Goal: Task Accomplishment & Management: Manage account settings

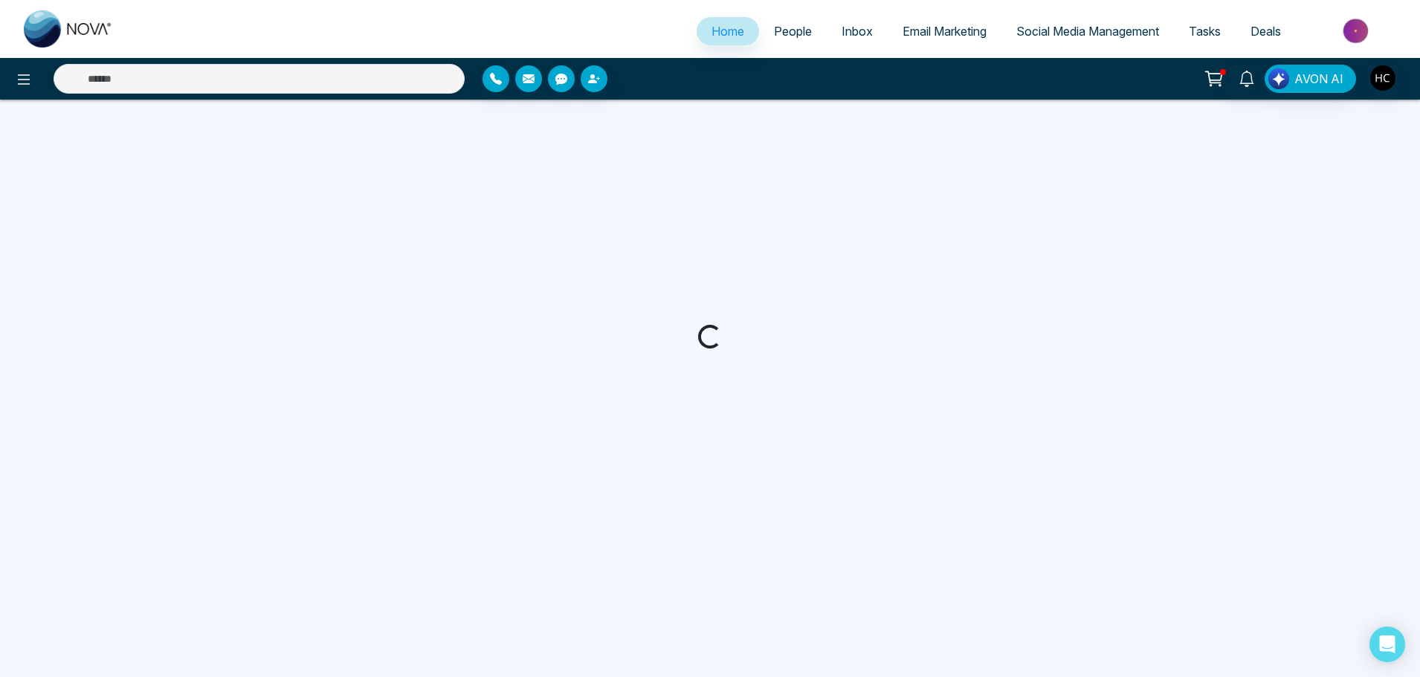
select select "*"
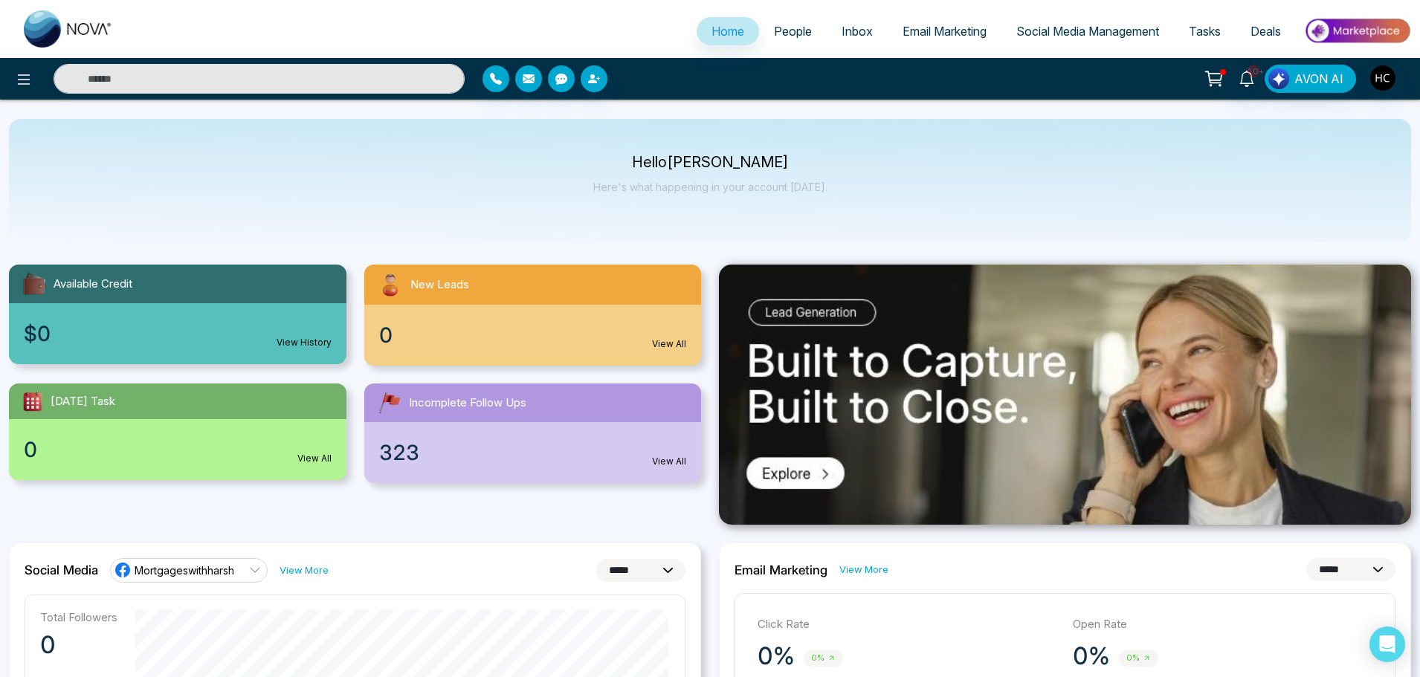
click at [790, 39] on link "People" at bounding box center [793, 31] width 68 height 28
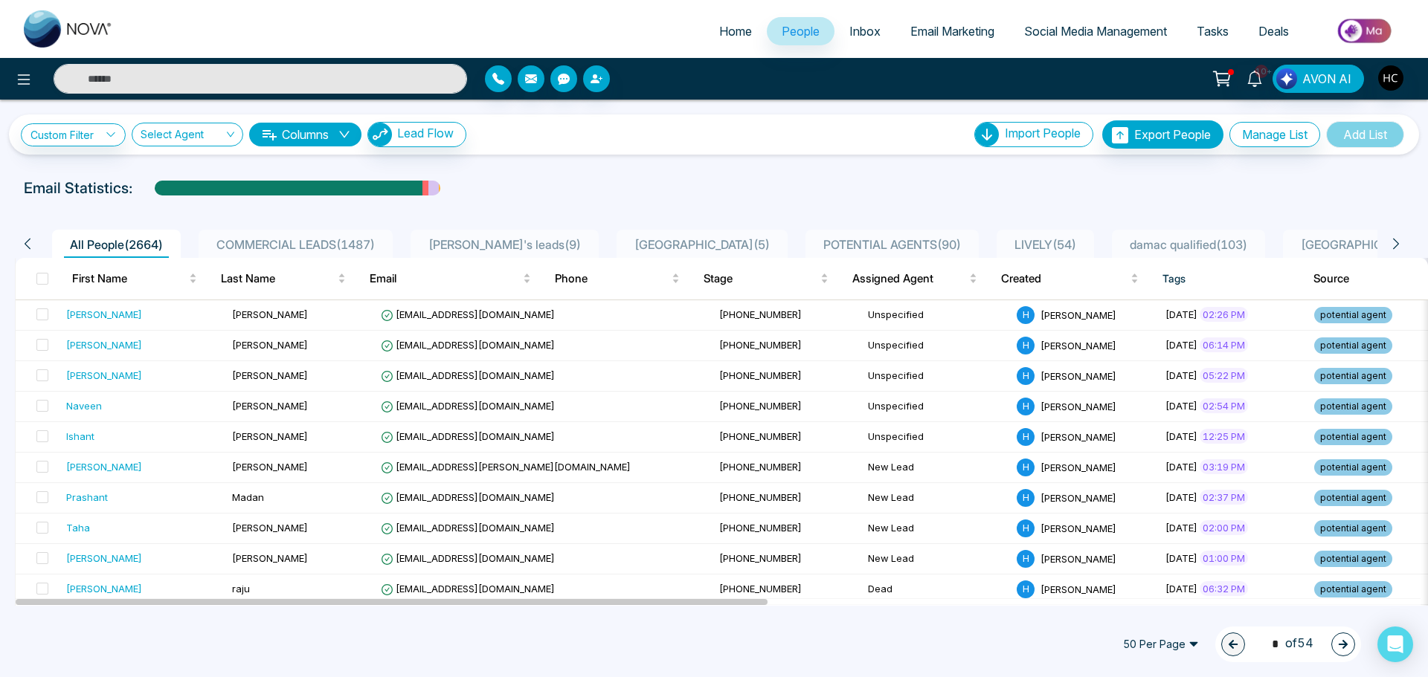
click at [1047, 196] on div "Email Statistics:" at bounding box center [714, 188] width 1428 height 22
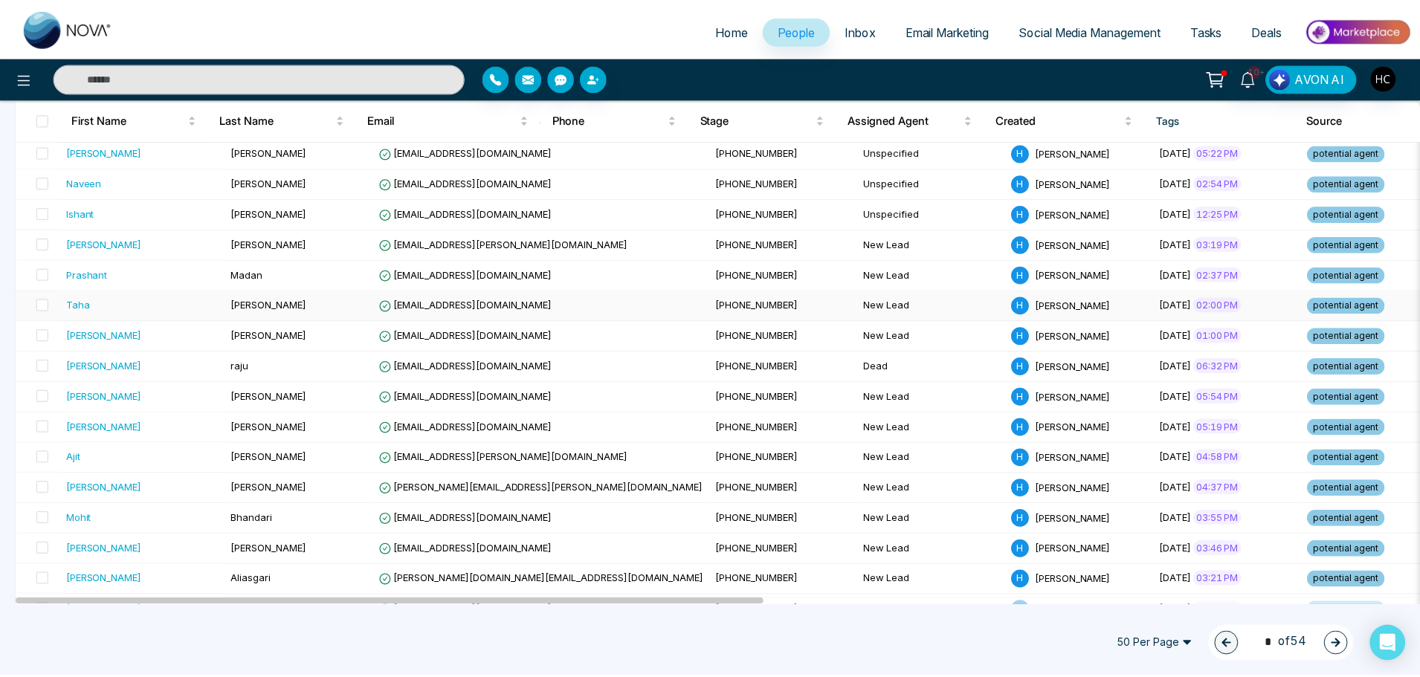
scroll to position [149, 0]
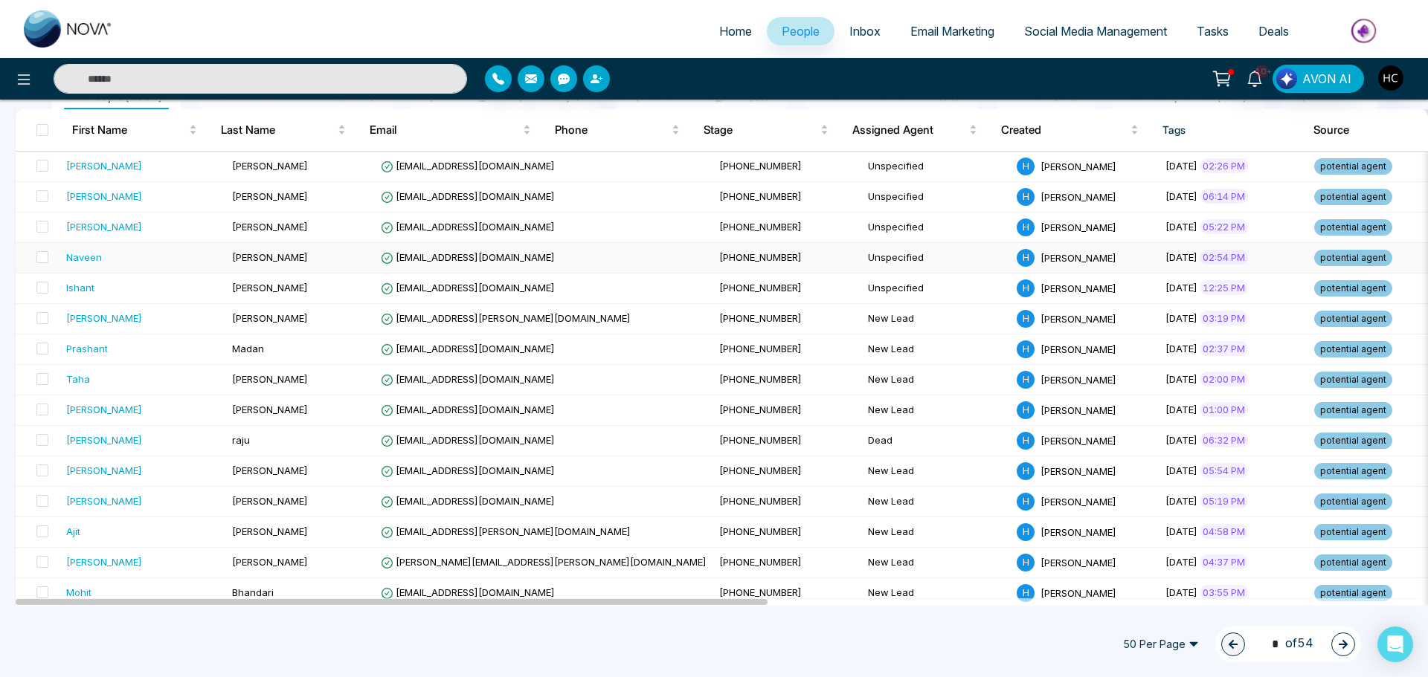
click at [292, 265] on td "[PERSON_NAME]" at bounding box center [300, 258] width 149 height 30
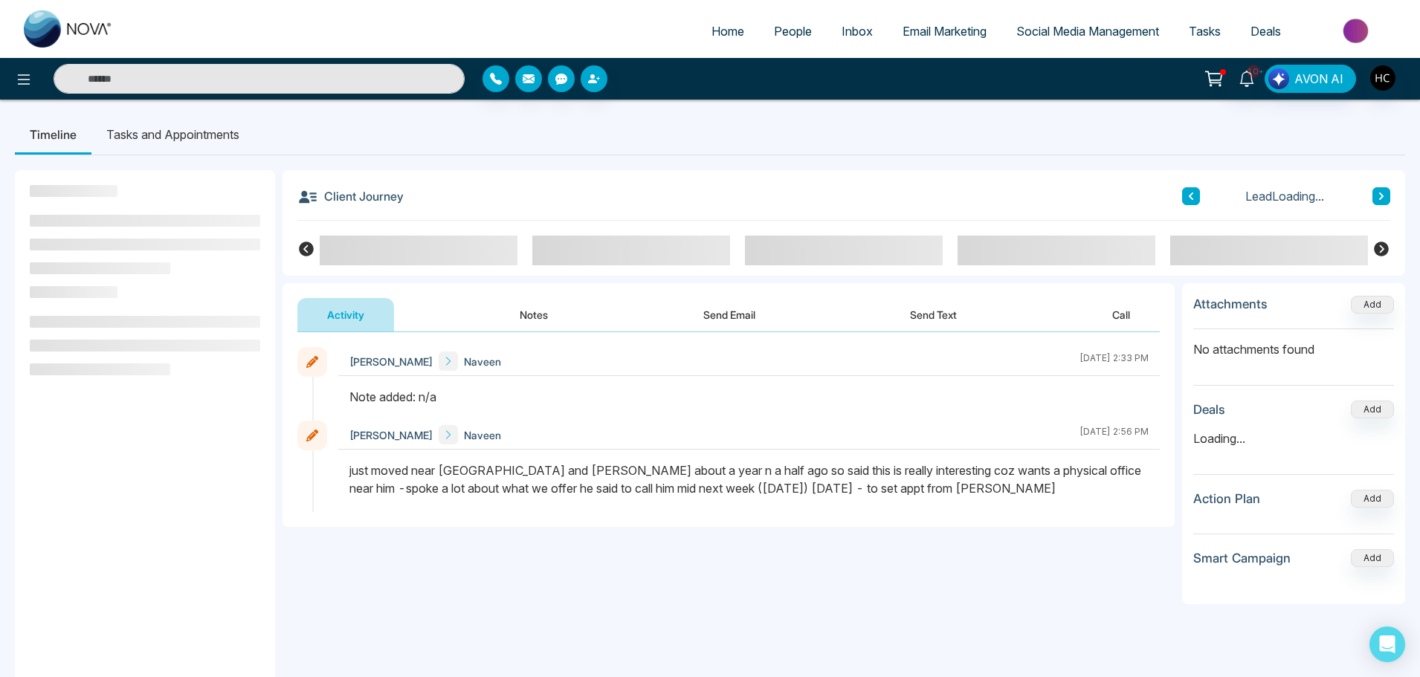
click at [535, 323] on button "Notes" at bounding box center [534, 314] width 88 height 33
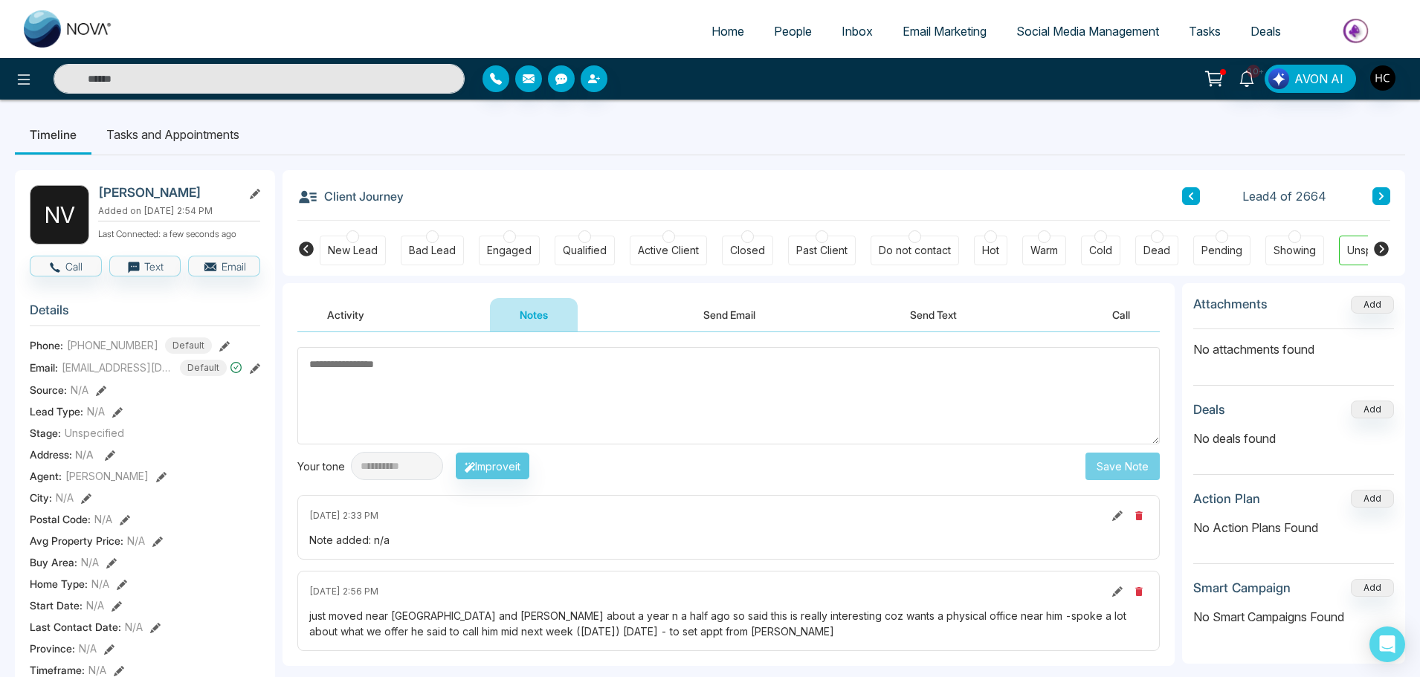
scroll to position [74, 0]
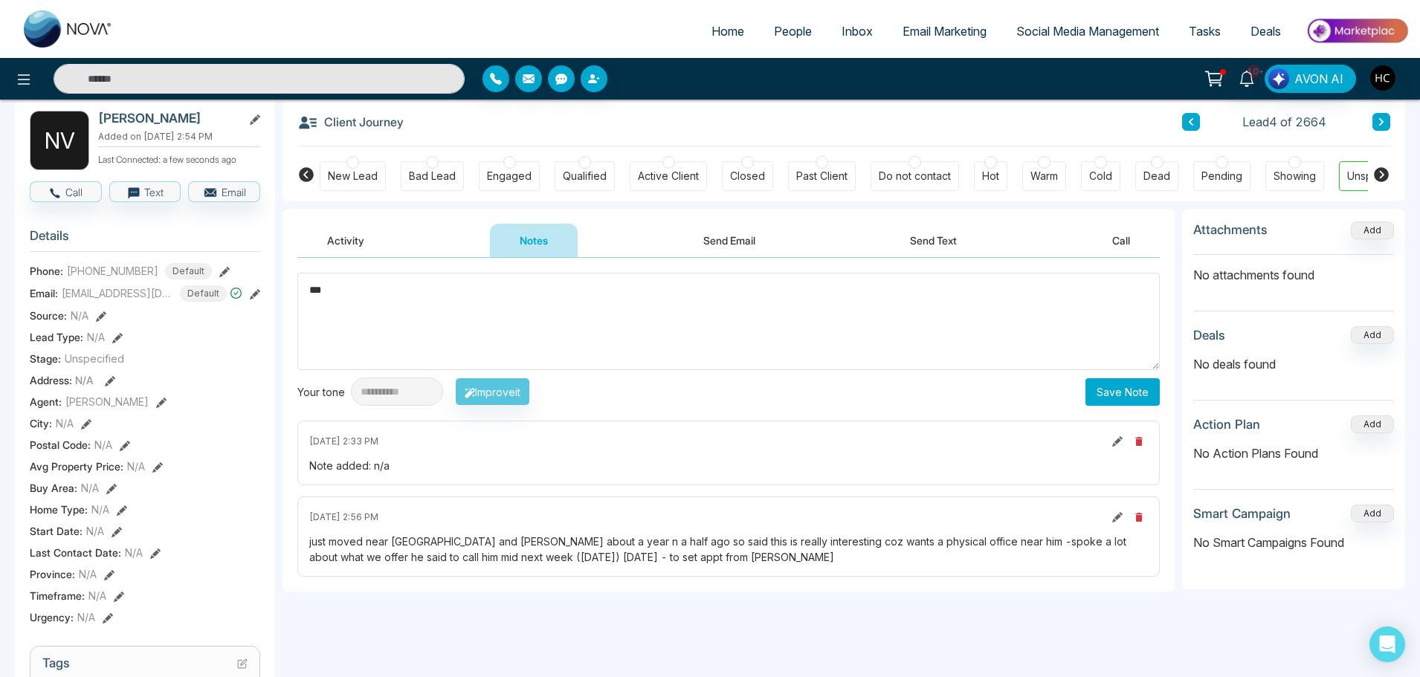
drag, startPoint x: 329, startPoint y: 291, endPoint x: 297, endPoint y: 286, distance: 31.8
click at [297, 286] on textarea "***" at bounding box center [728, 321] width 863 height 97
click at [521, 325] on textarea "***" at bounding box center [728, 321] width 863 height 97
type textarea "***"
click at [1115, 392] on button "Save Note" at bounding box center [1123, 392] width 74 height 28
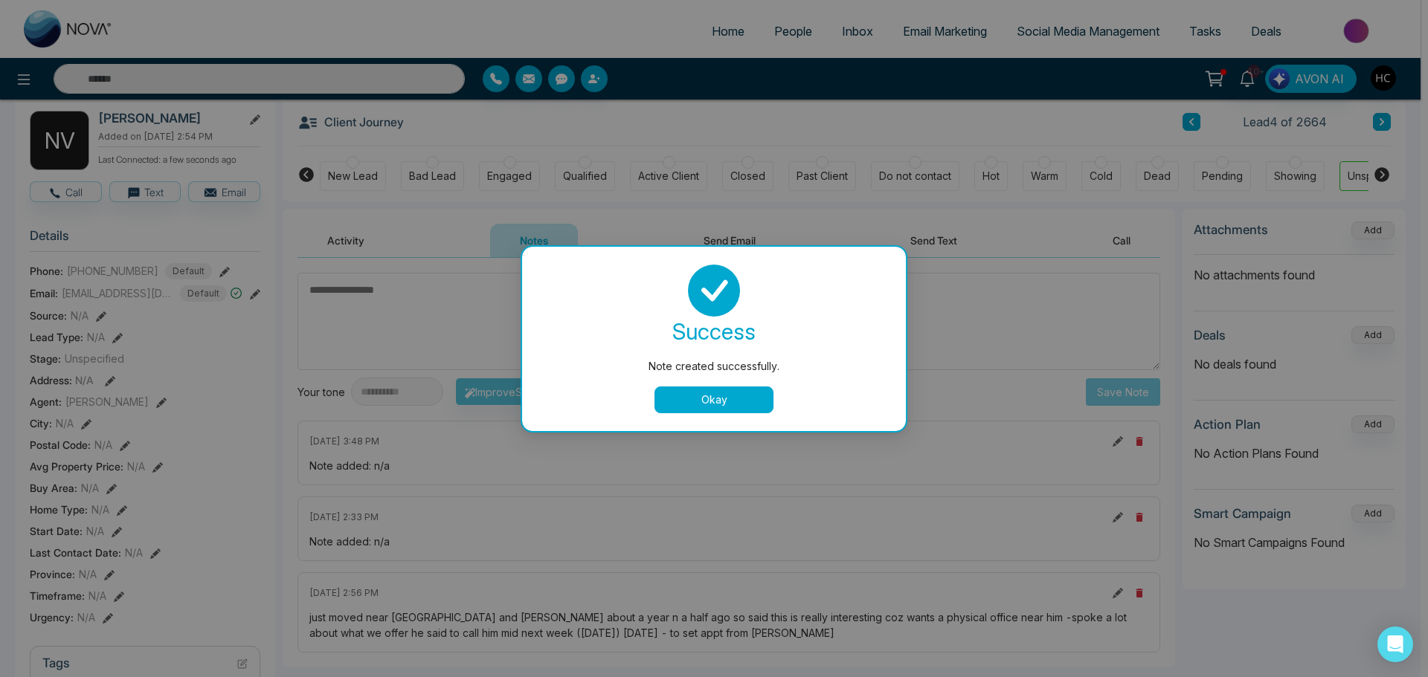
click at [1124, 324] on div "Note created successfully. success Note created successfully. Okay" at bounding box center [714, 338] width 1428 height 677
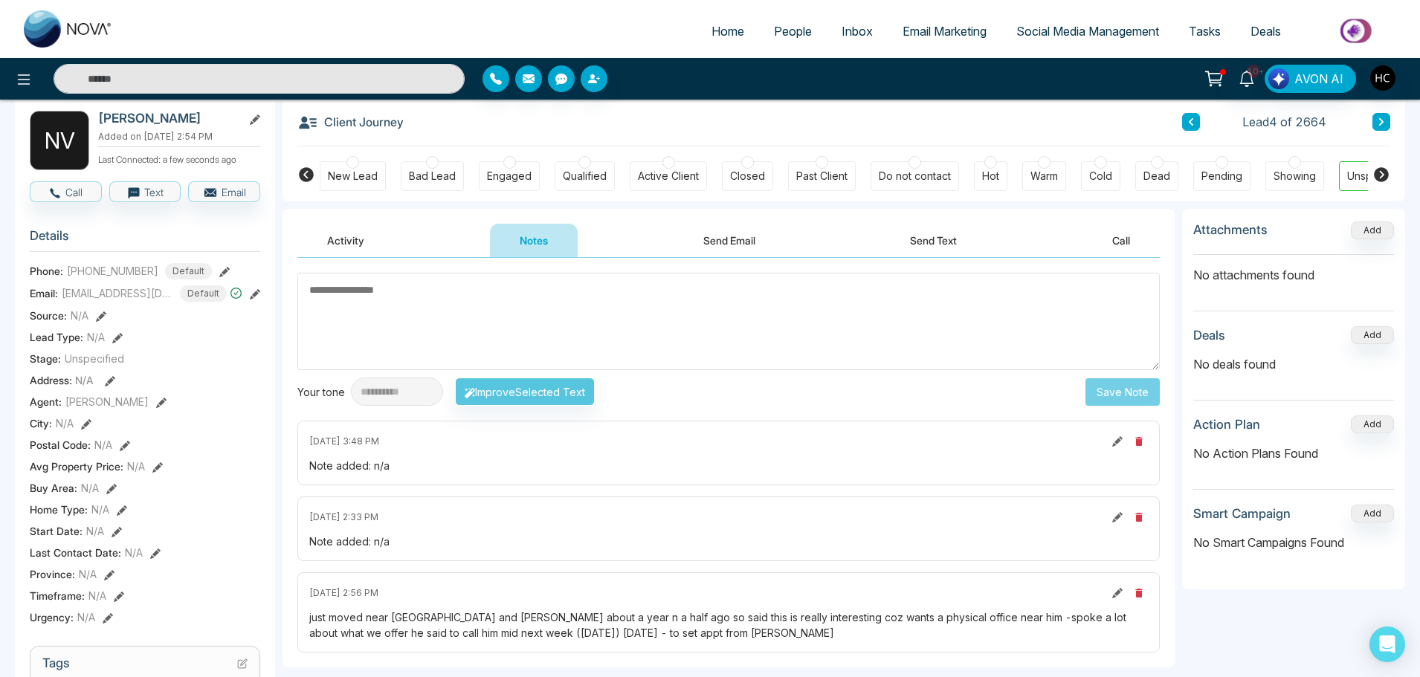
click at [1192, 120] on icon at bounding box center [1191, 121] width 4 height 7
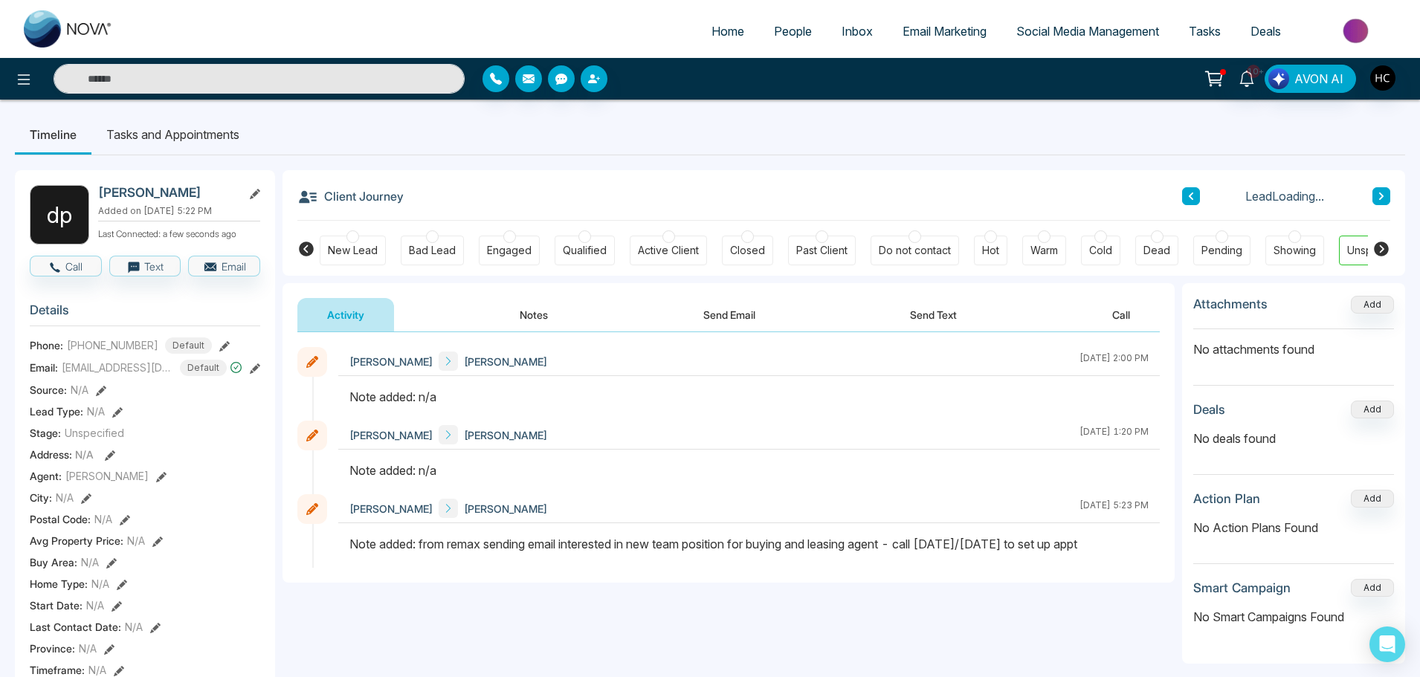
click at [546, 309] on button "Notes" at bounding box center [534, 314] width 88 height 33
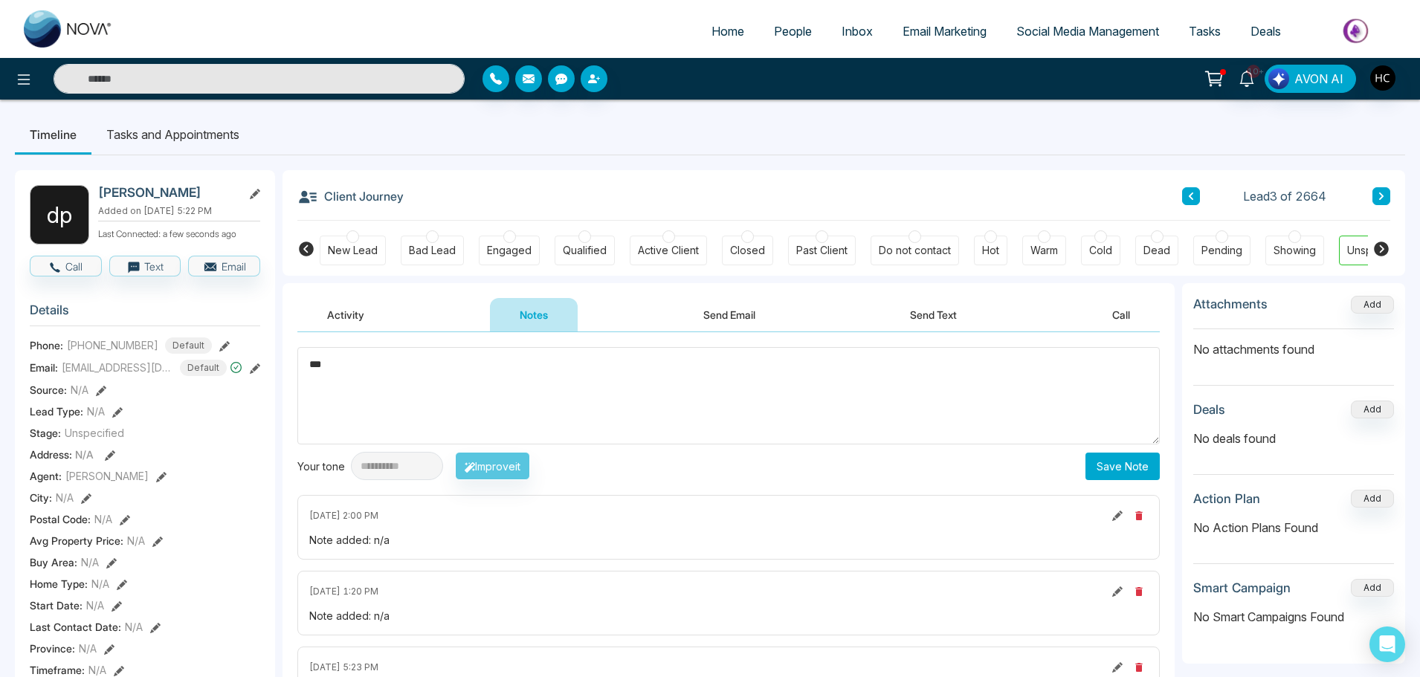
type textarea "***"
click at [1119, 457] on button "Save Note" at bounding box center [1123, 467] width 74 height 28
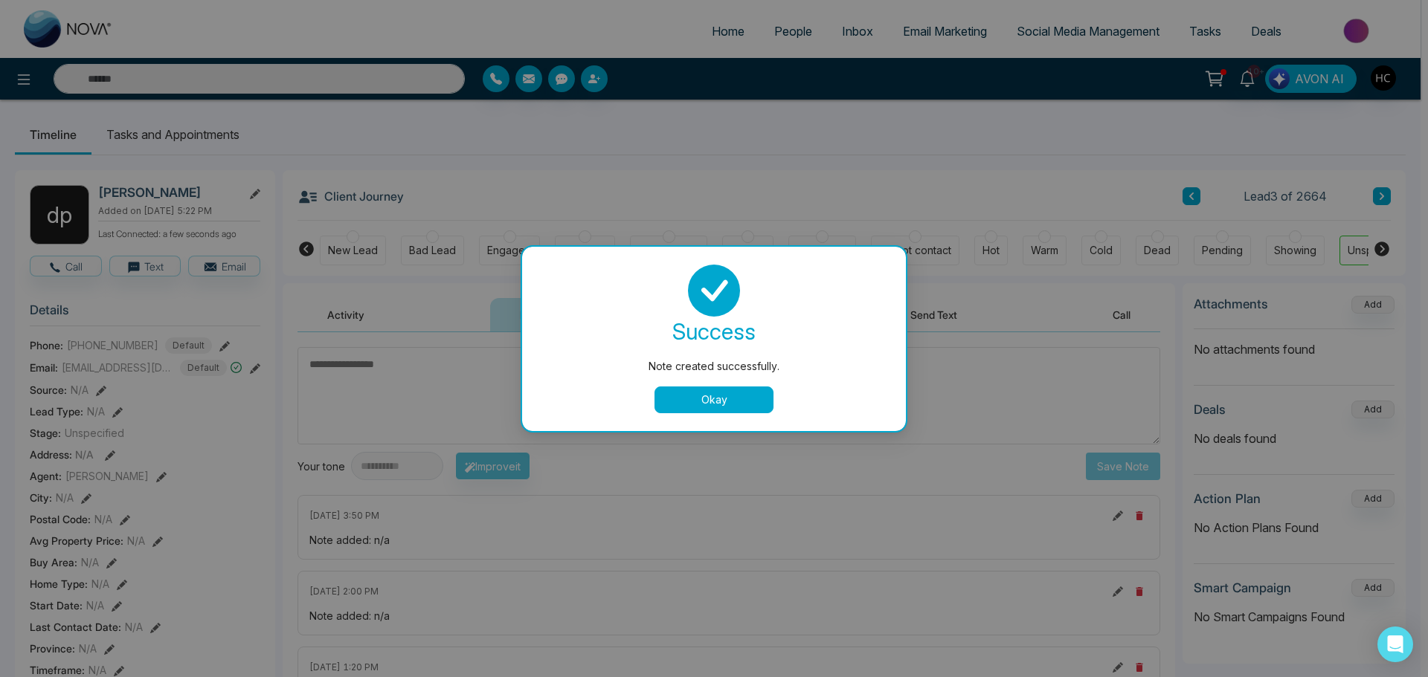
click at [1210, 193] on div "Note created successfully. success Note created successfully. Okay" at bounding box center [714, 338] width 1428 height 677
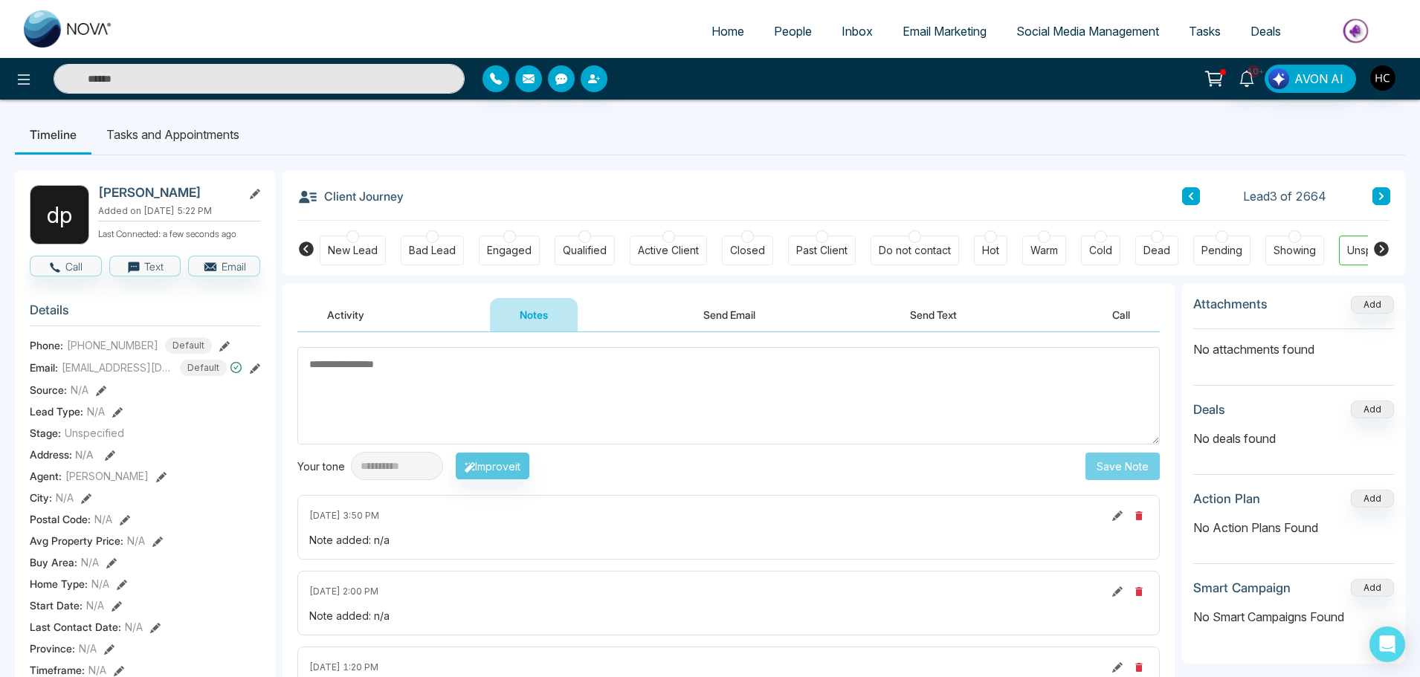
click at [1194, 195] on icon at bounding box center [1191, 196] width 7 height 9
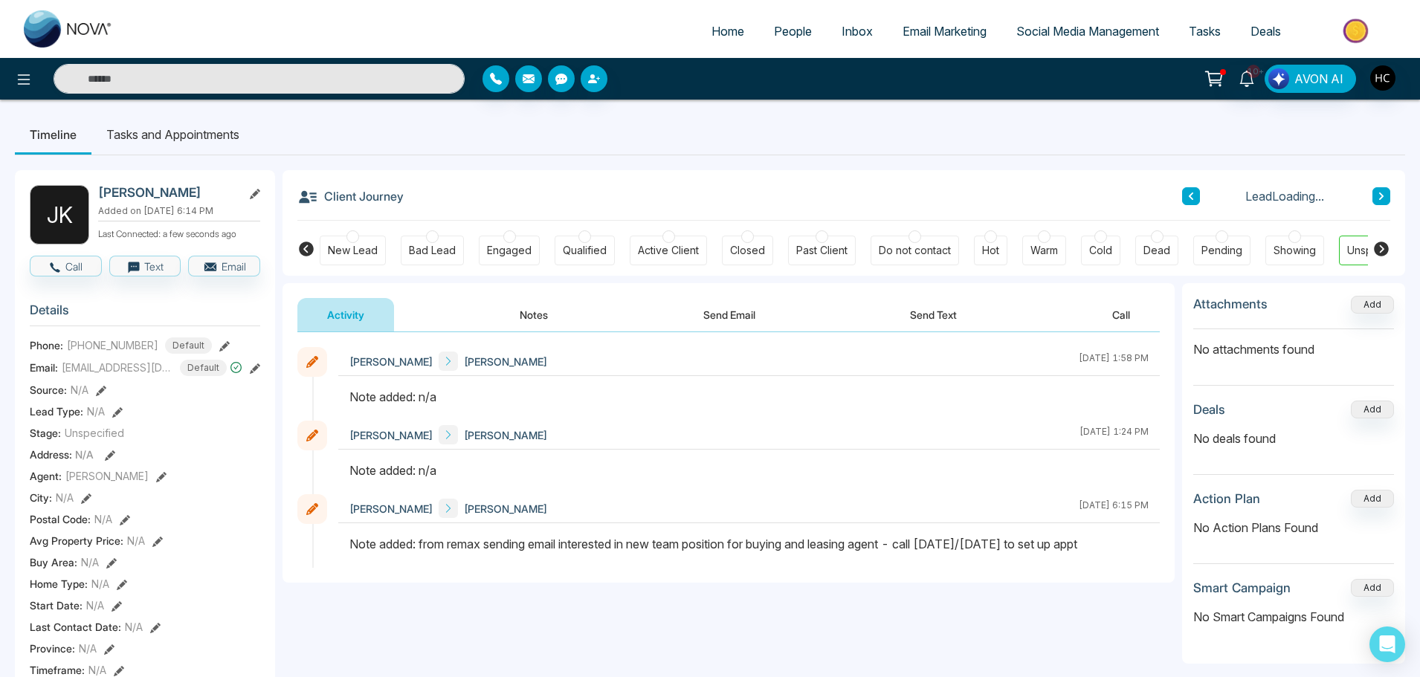
click at [555, 320] on button "Notes" at bounding box center [534, 314] width 88 height 33
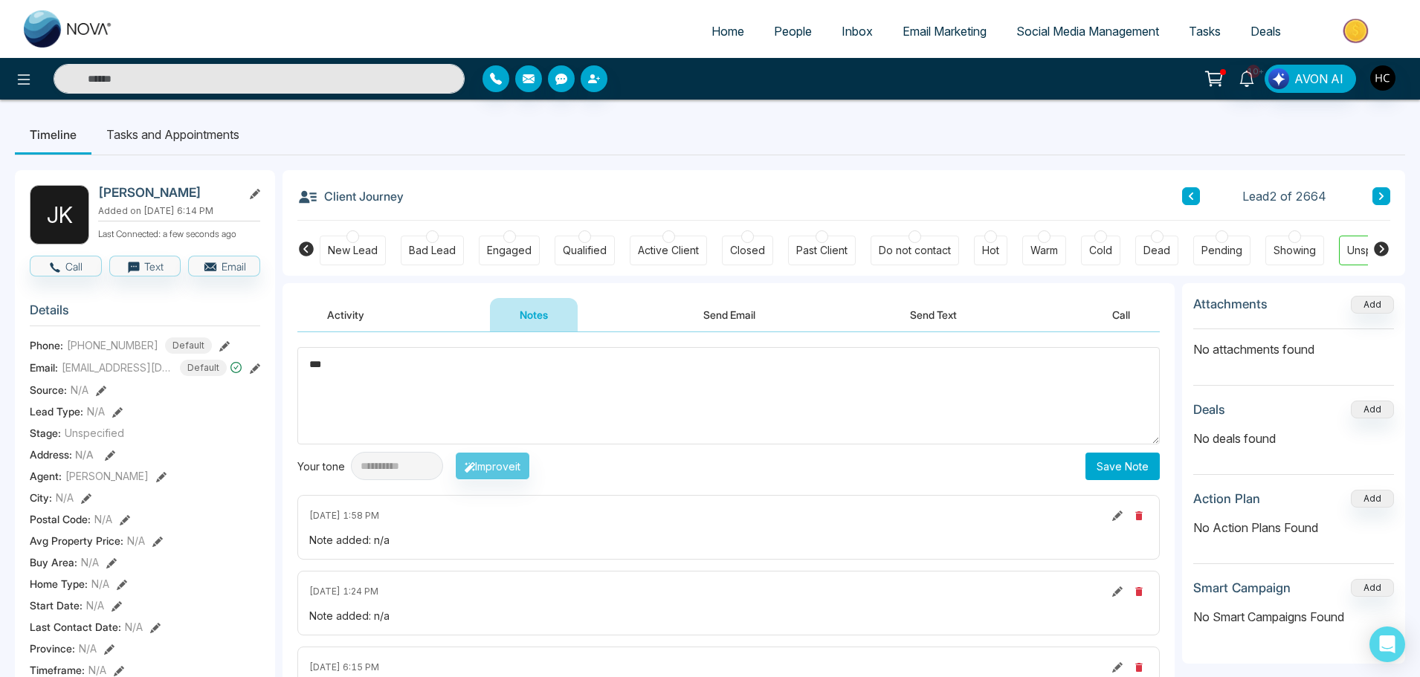
type textarea "***"
click at [1141, 471] on button "Save Note" at bounding box center [1123, 467] width 74 height 28
click at [1181, 202] on div "Client Journey Lead 2 of 2664" at bounding box center [843, 195] width 1093 height 51
click at [1190, 199] on icon at bounding box center [1191, 196] width 7 height 9
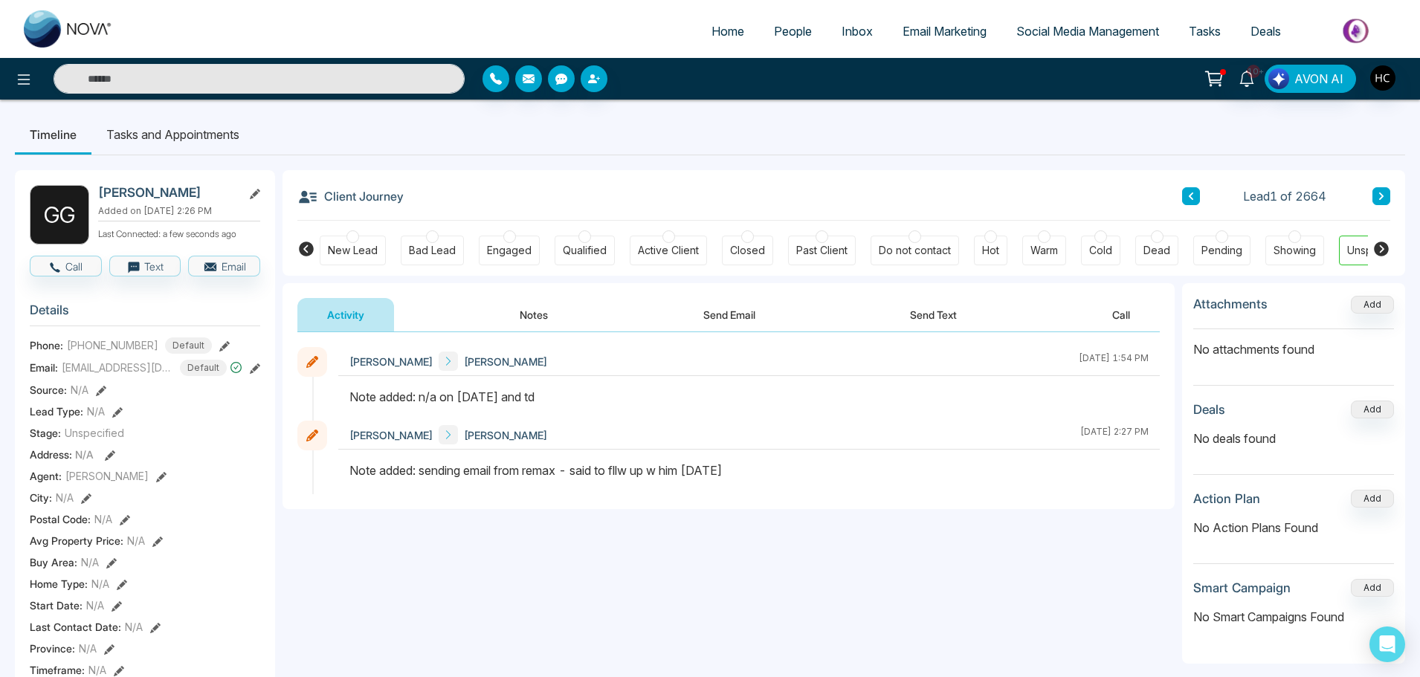
click at [533, 320] on button "Notes" at bounding box center [534, 314] width 88 height 33
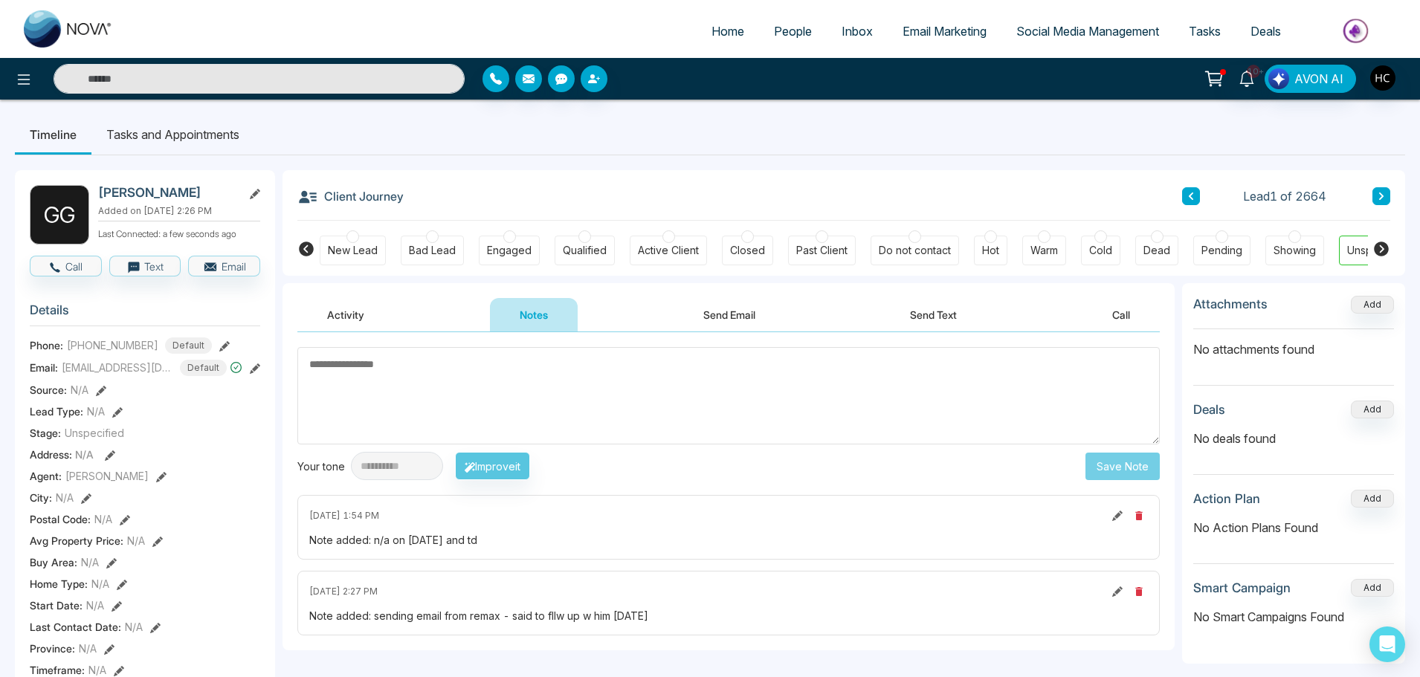
click at [637, 407] on textarea at bounding box center [728, 395] width 863 height 97
click at [722, 357] on textarea at bounding box center [728, 395] width 863 height 97
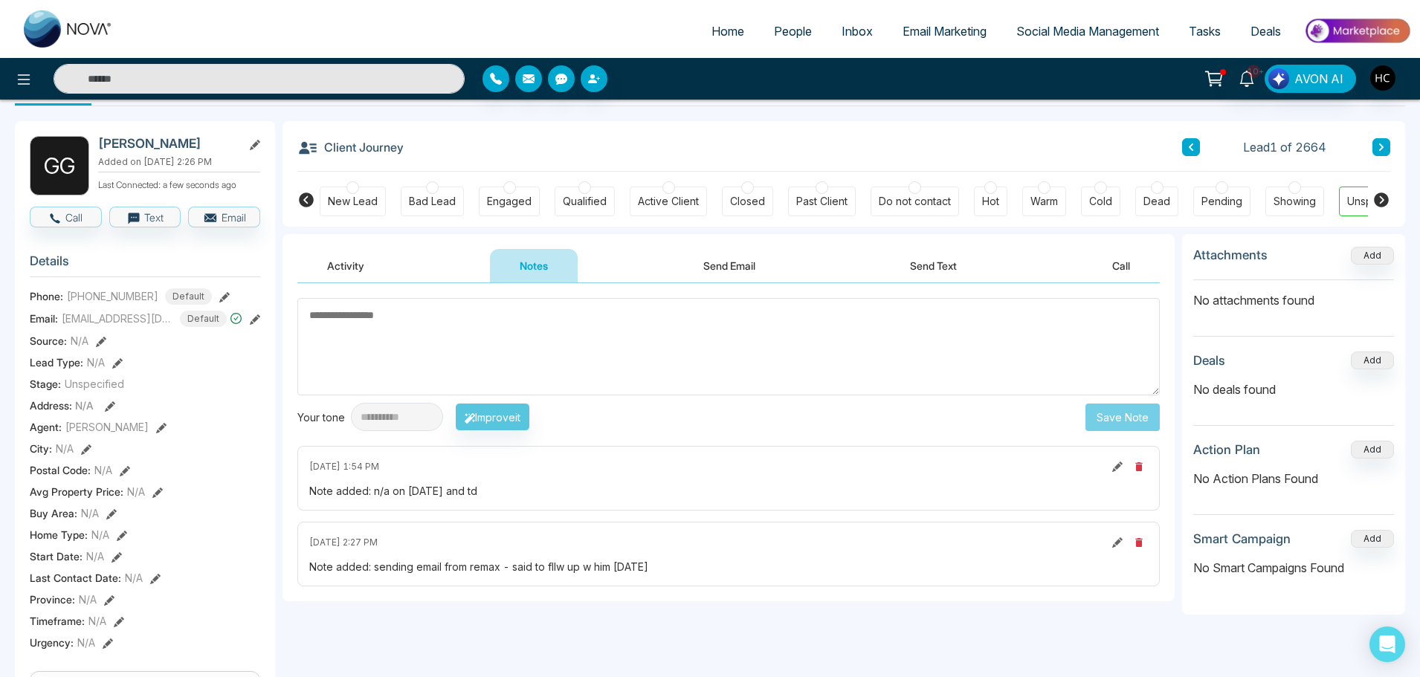
scroll to position [74, 0]
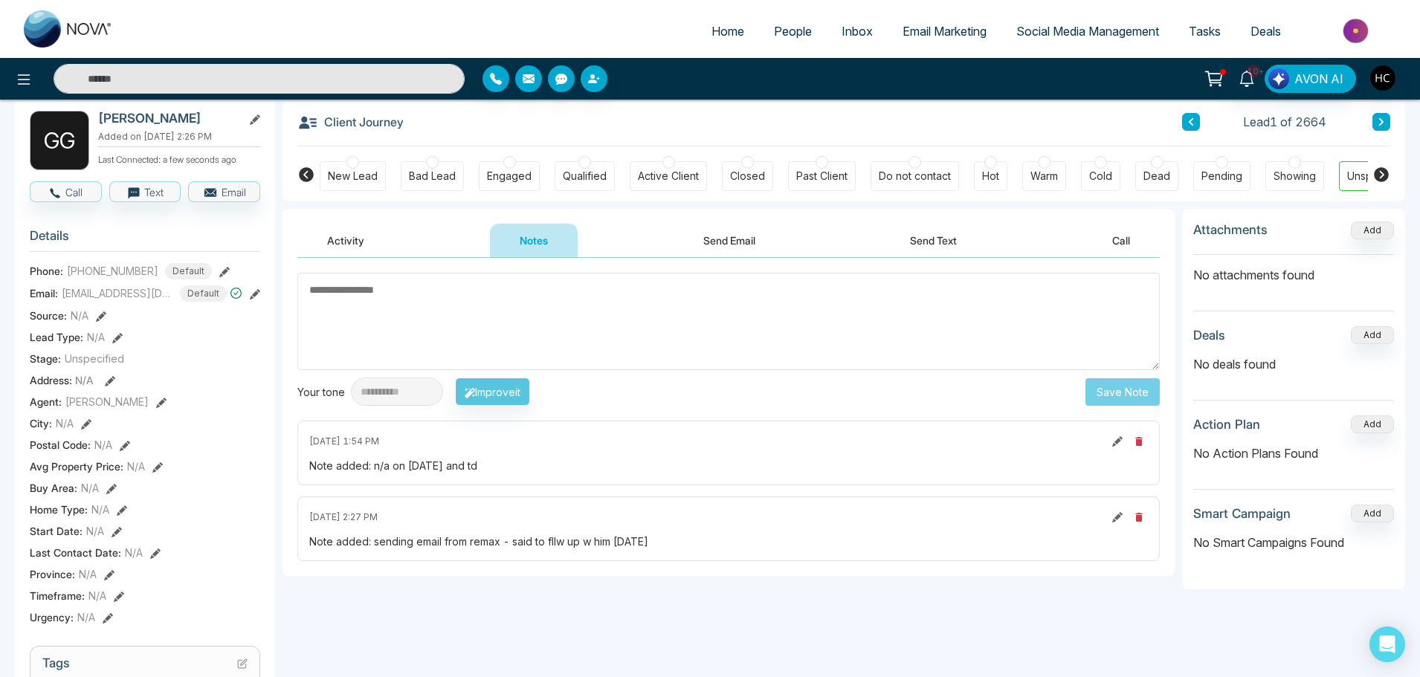
click at [667, 294] on textarea at bounding box center [728, 321] width 863 height 97
paste textarea "***"
type textarea "***"
click at [1109, 387] on button "Save Note" at bounding box center [1123, 392] width 74 height 28
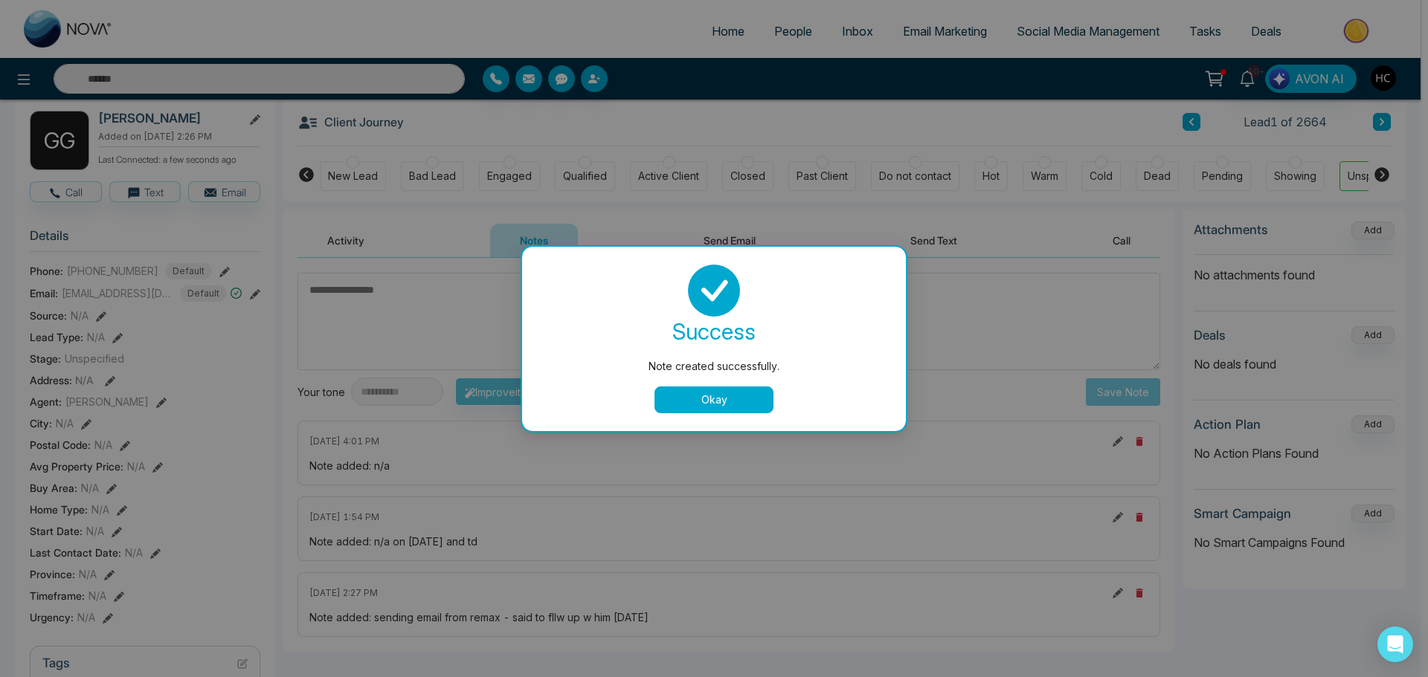
click at [760, 399] on button "Okay" at bounding box center [713, 400] width 119 height 27
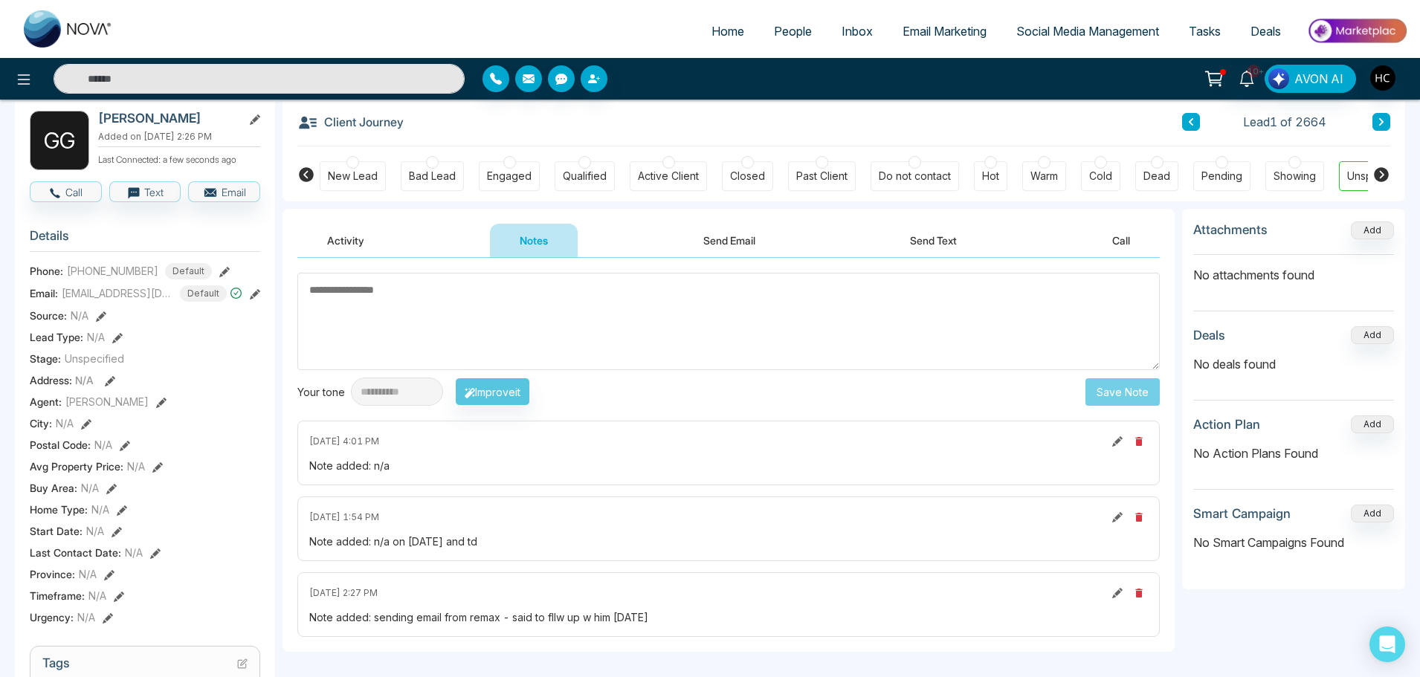
drag, startPoint x: 773, startPoint y: 33, endPoint x: 780, endPoint y: 32, distance: 7.5
click at [774, 33] on span "People" at bounding box center [793, 31] width 38 height 15
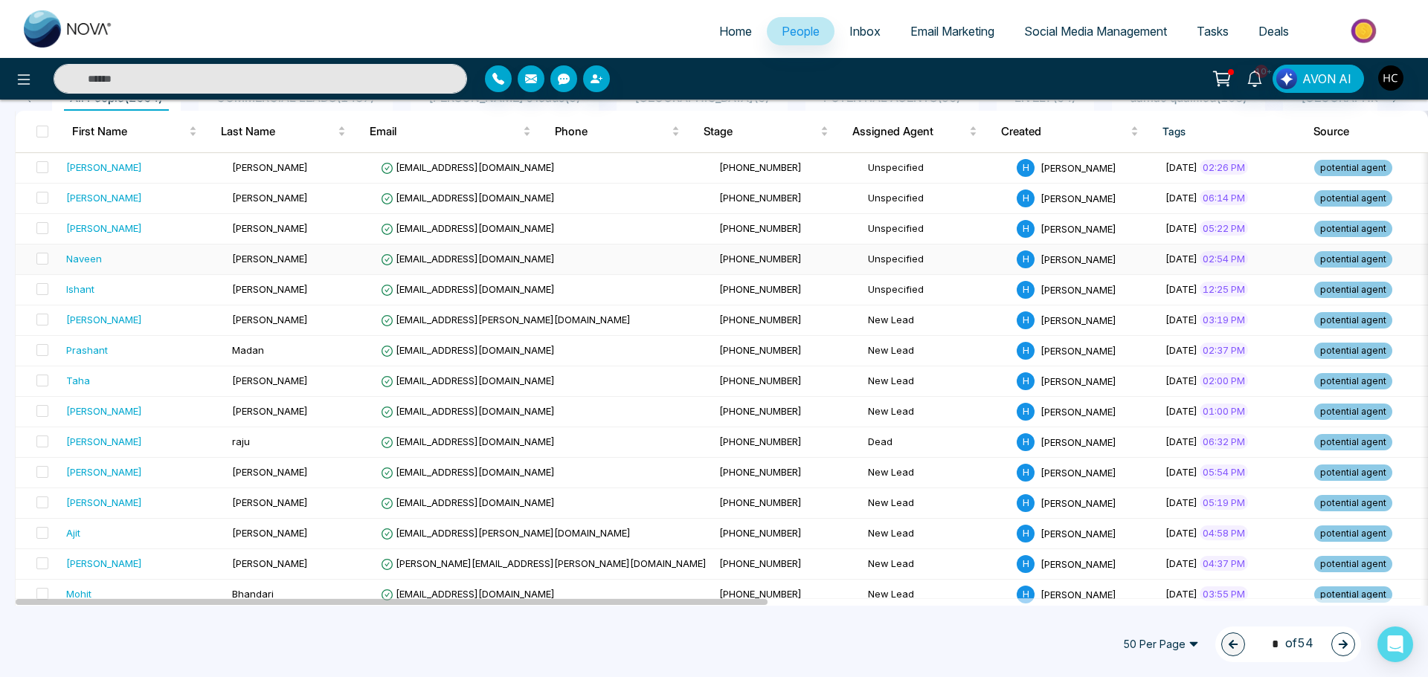
scroll to position [149, 0]
